Goal: Information Seeking & Learning: Understand process/instructions

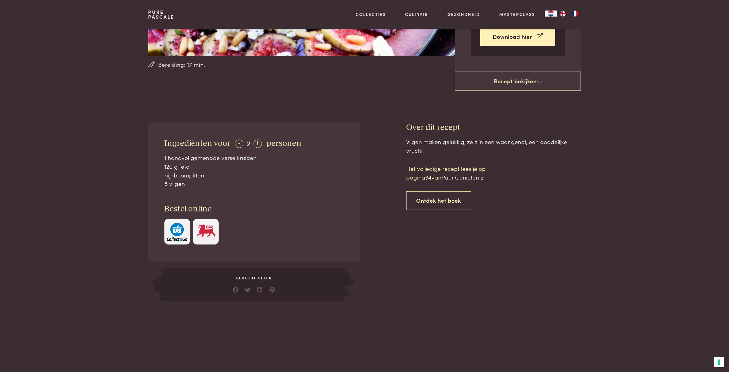
scroll to position [167, 0]
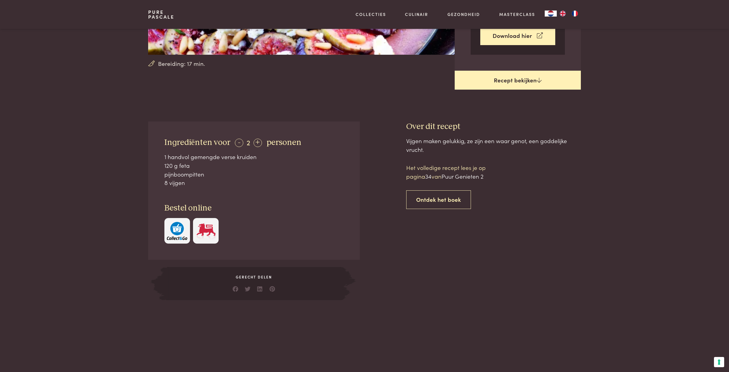
click at [511, 80] on link "Recept bekijken" at bounding box center [518, 80] width 126 height 19
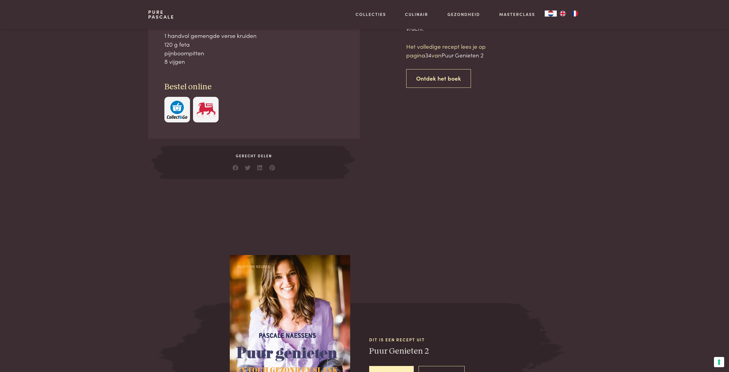
scroll to position [289, 0]
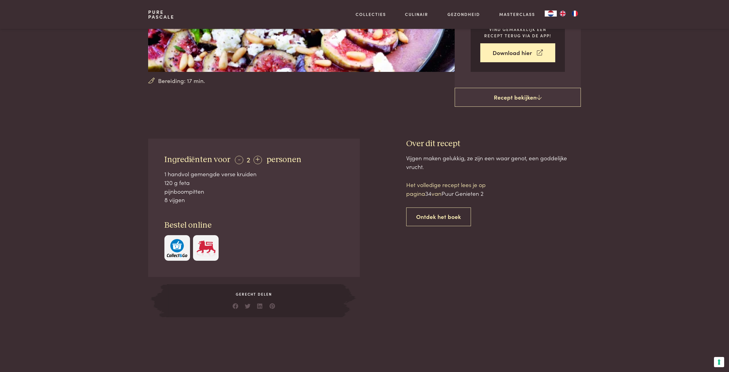
scroll to position [111, 0]
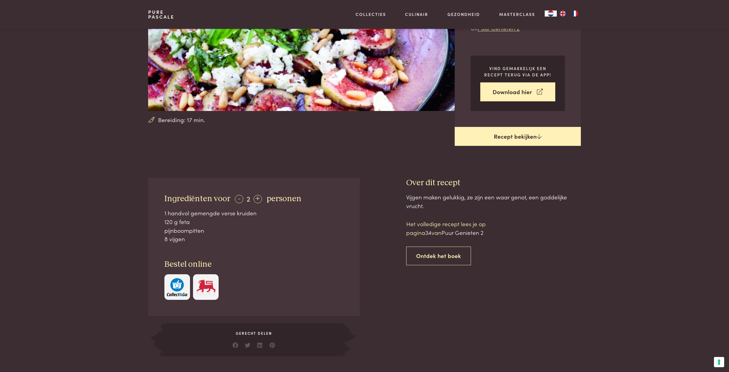
click at [538, 135] on icon at bounding box center [538, 137] width 5 height 6
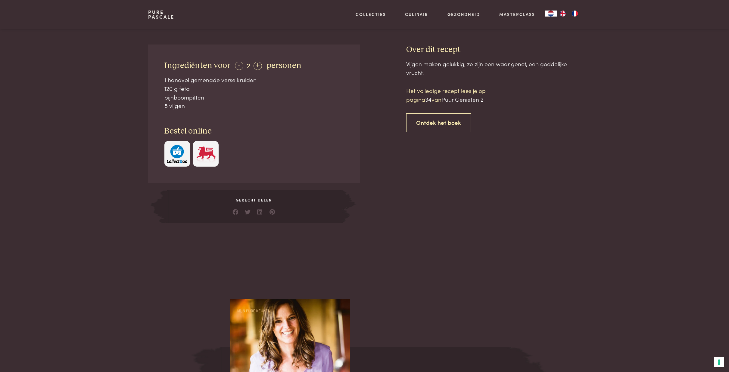
scroll to position [242, 0]
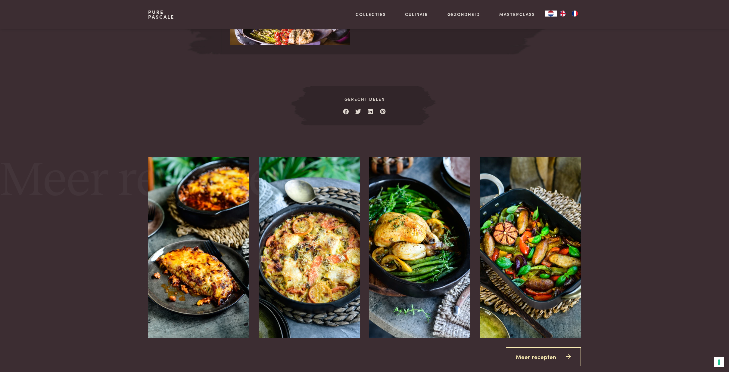
scroll to position [649, 0]
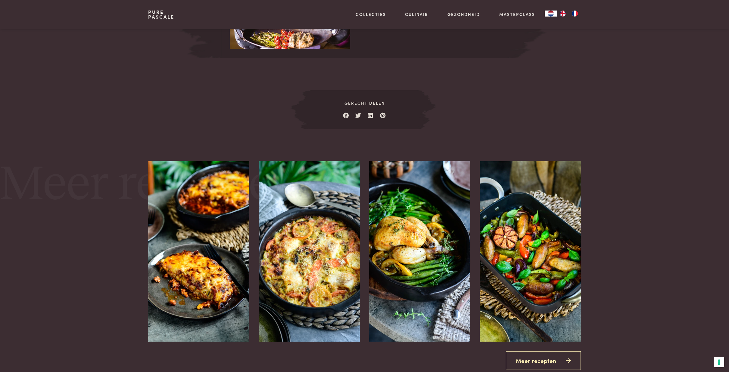
scroll to position [289, 0]
